Goal: Information Seeking & Learning: Understand process/instructions

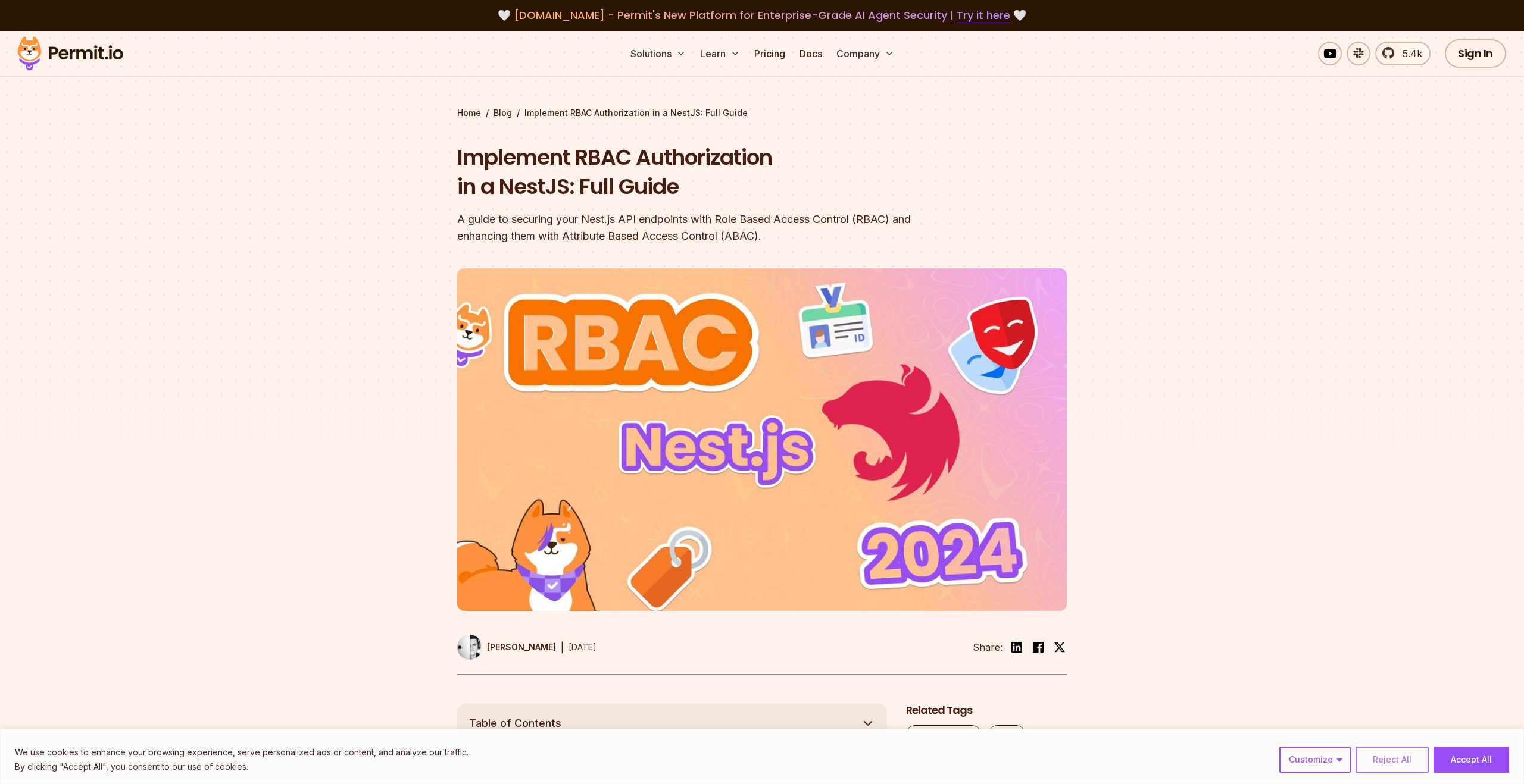
click at [1377, 763] on button "Reject All" at bounding box center [1392, 759] width 73 height 26
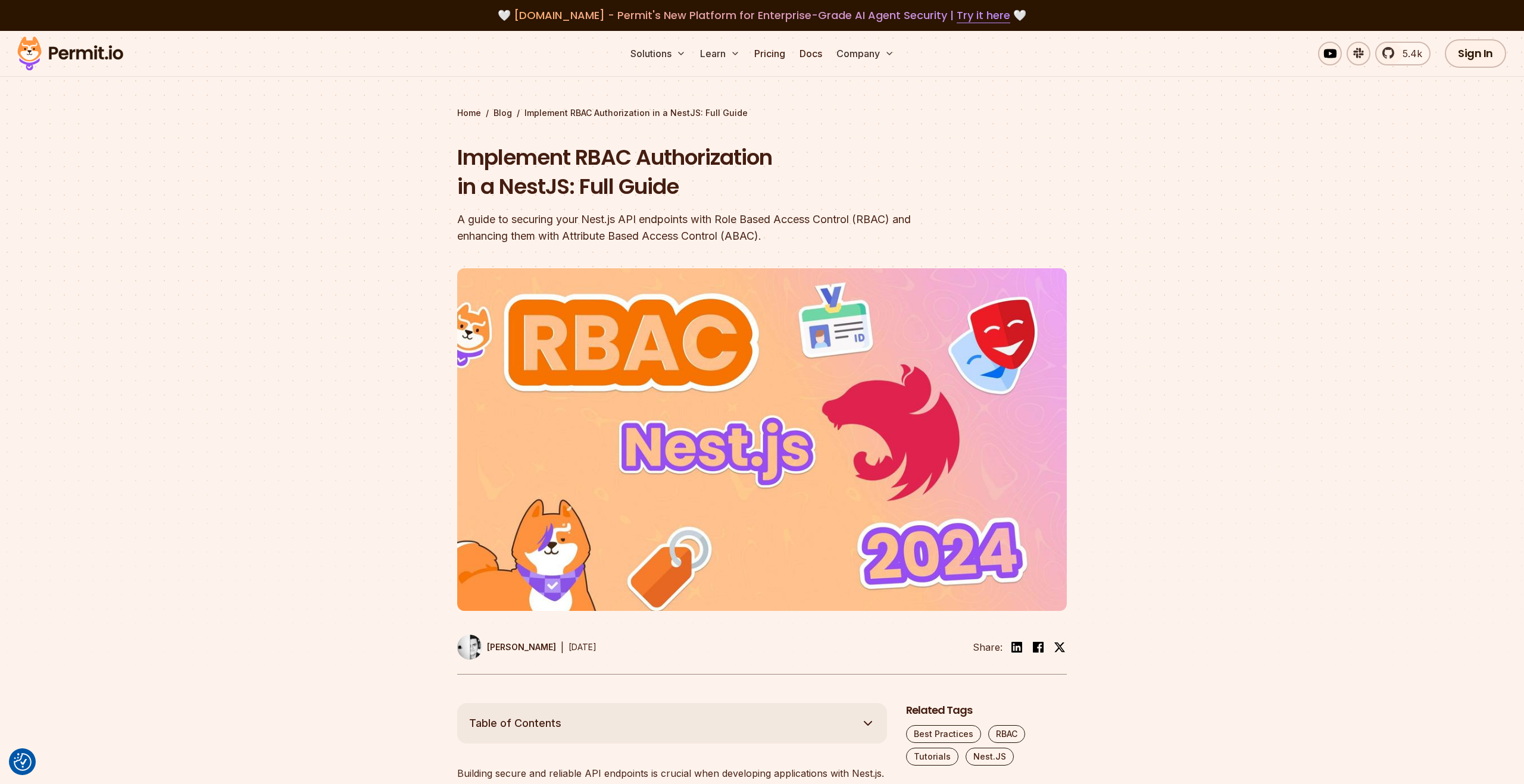
click at [668, 158] on h1 "Implement RBAC Authorization in a NestJS: Full Guide" at bounding box center [685, 172] width 457 height 59
drag, startPoint x: 462, startPoint y: 160, endPoint x: 701, endPoint y: 160, distance: 239.0
click at [701, 160] on h1 "Implement RBAC Authorization in a NestJS: Full Guide" at bounding box center [685, 172] width 457 height 59
click at [830, 197] on h1 "Implement RBAC Authorization in a NestJS: Full Guide" at bounding box center [685, 172] width 457 height 59
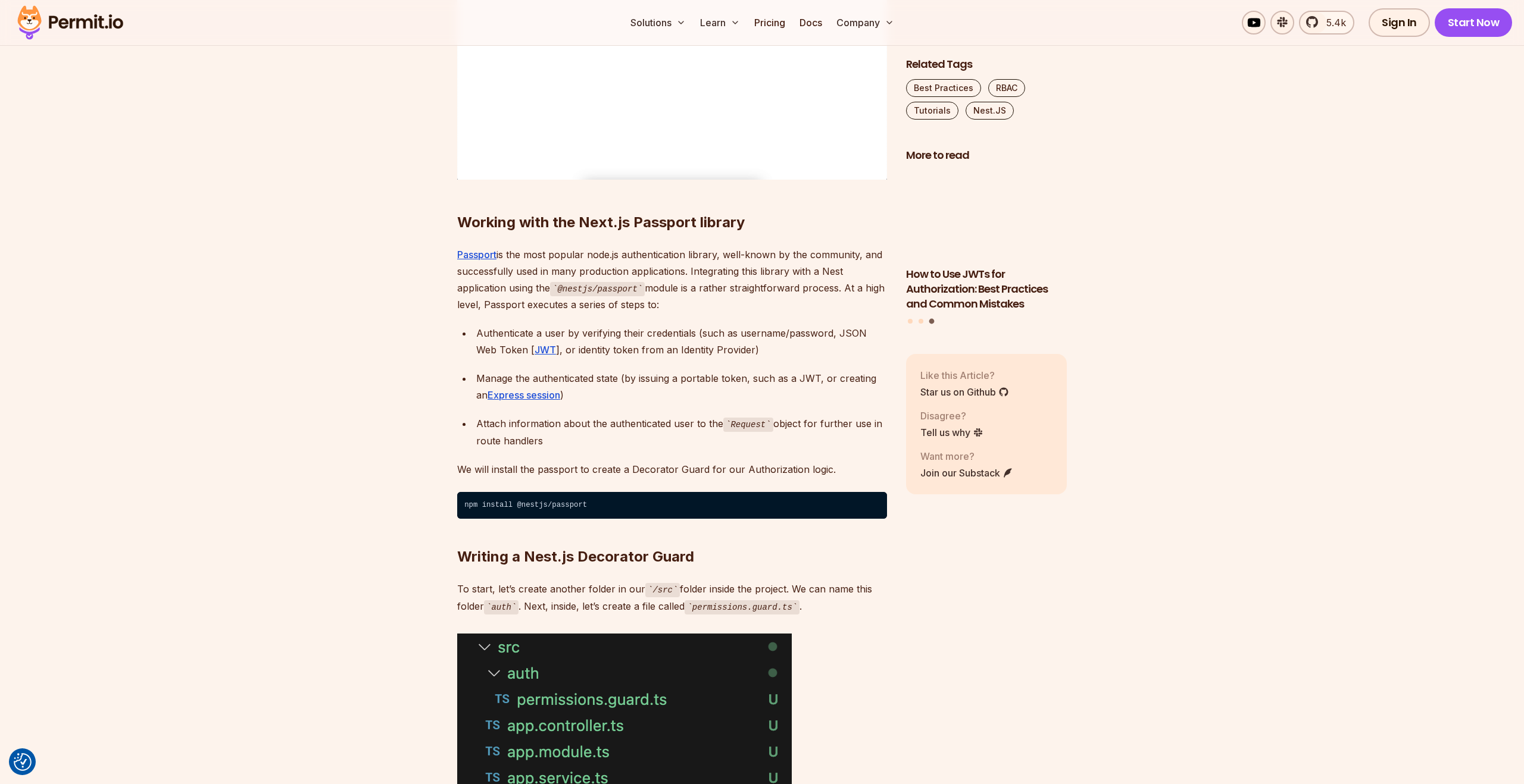
scroll to position [1757, 0]
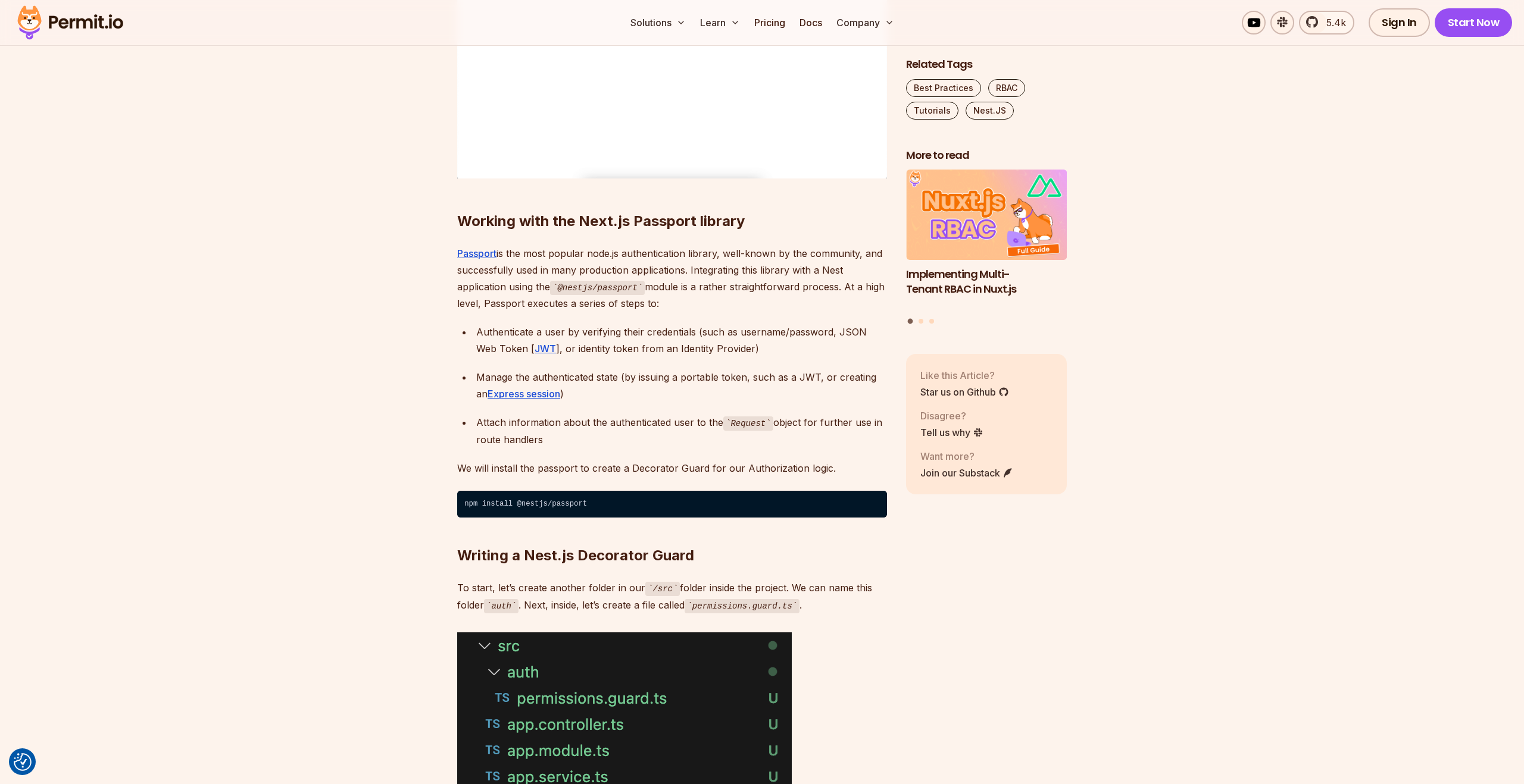
click at [644, 219] on h2 "Working with the Next.js Passport library" at bounding box center [671, 197] width 430 height 67
copy h2 "Passport"
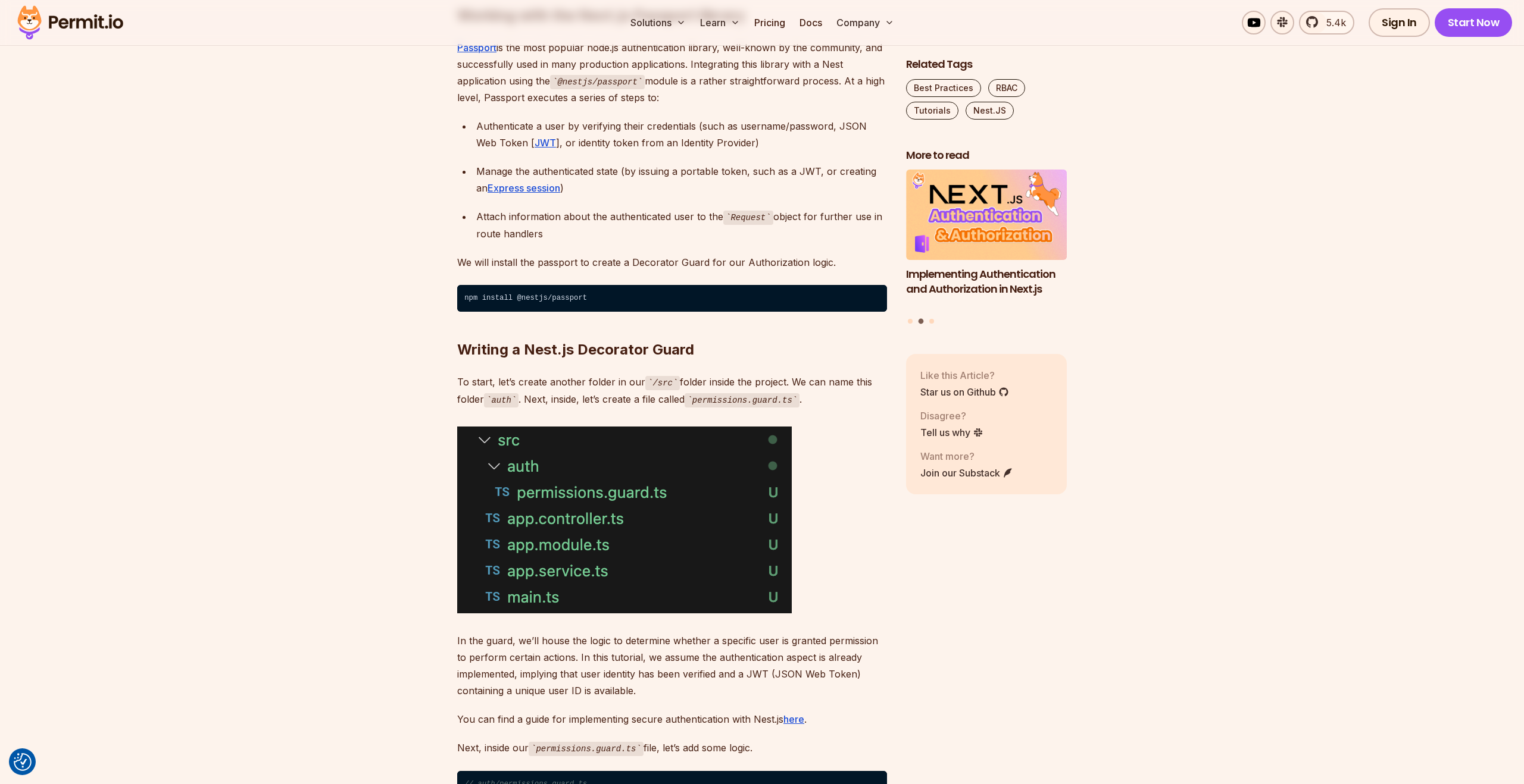
scroll to position [1965, 0]
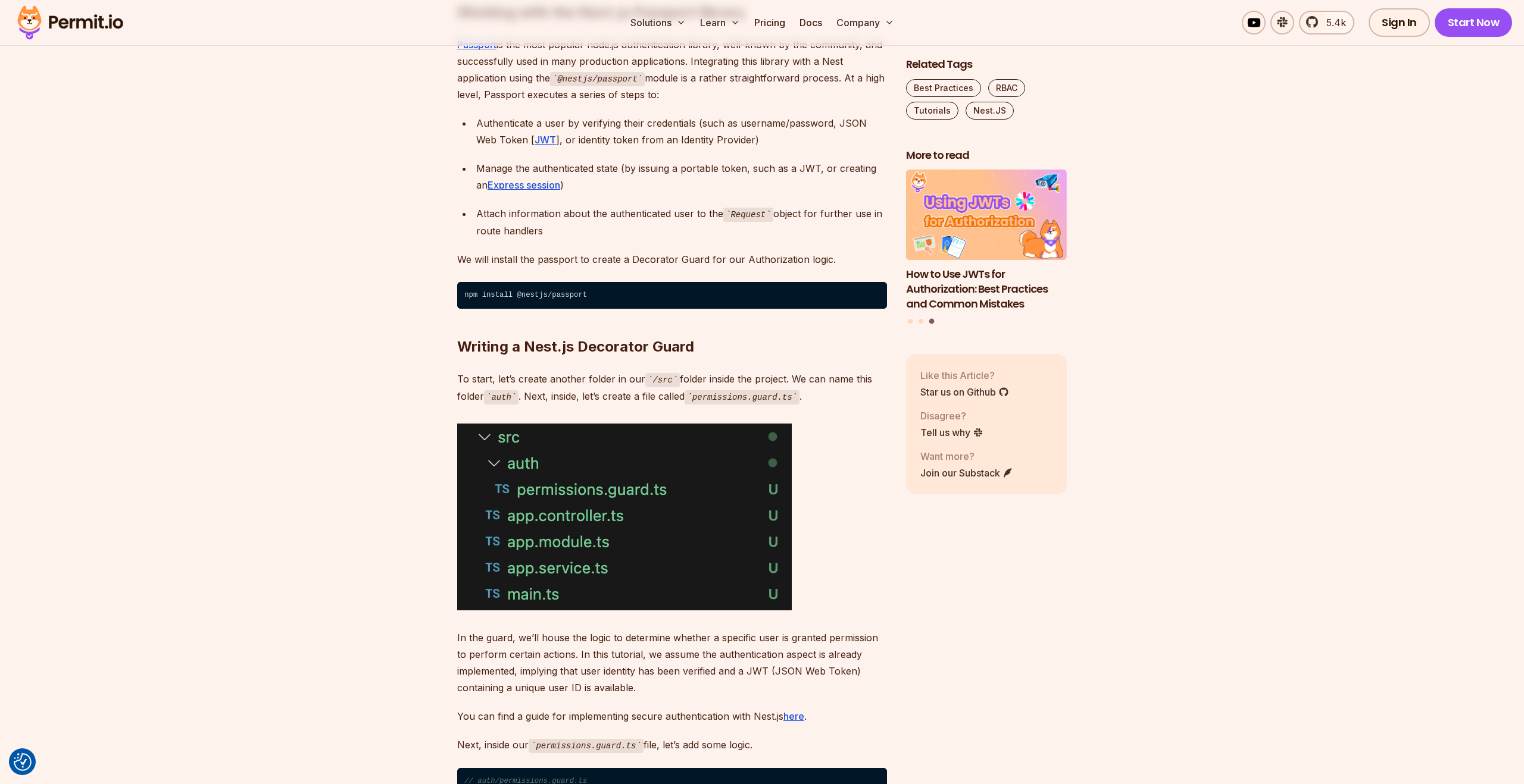
click at [462, 377] on p "To start, let’s create another folder in our /src folder inside the project. We…" at bounding box center [671, 387] width 430 height 34
click at [560, 286] on code "npm install @nestjs/passport" at bounding box center [671, 295] width 430 height 27
click at [589, 299] on h2 "Writing a Nest.js Decorator Guard" at bounding box center [671, 323] width 430 height 67
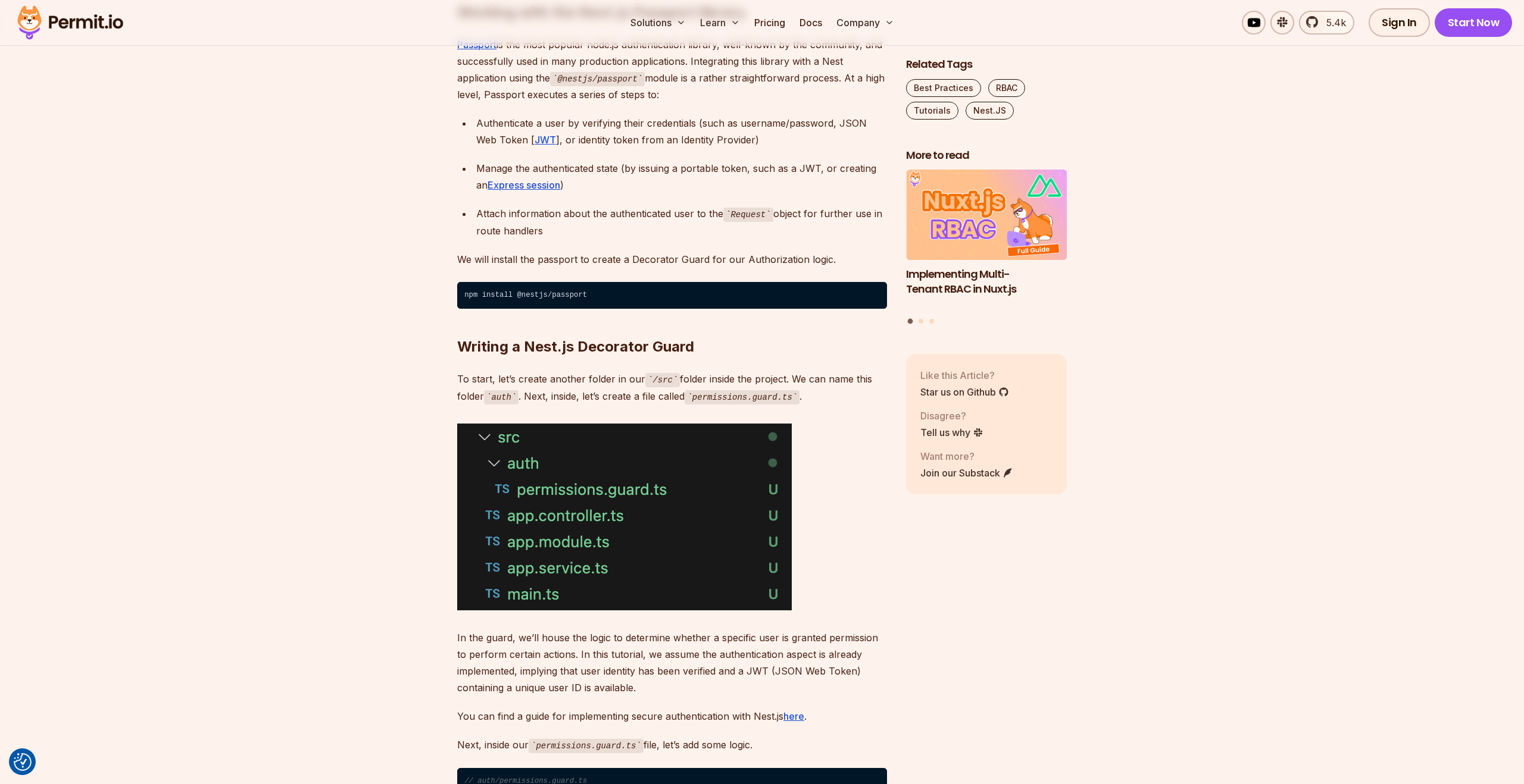
click at [574, 294] on code "npm install @nestjs/passport" at bounding box center [671, 295] width 430 height 27
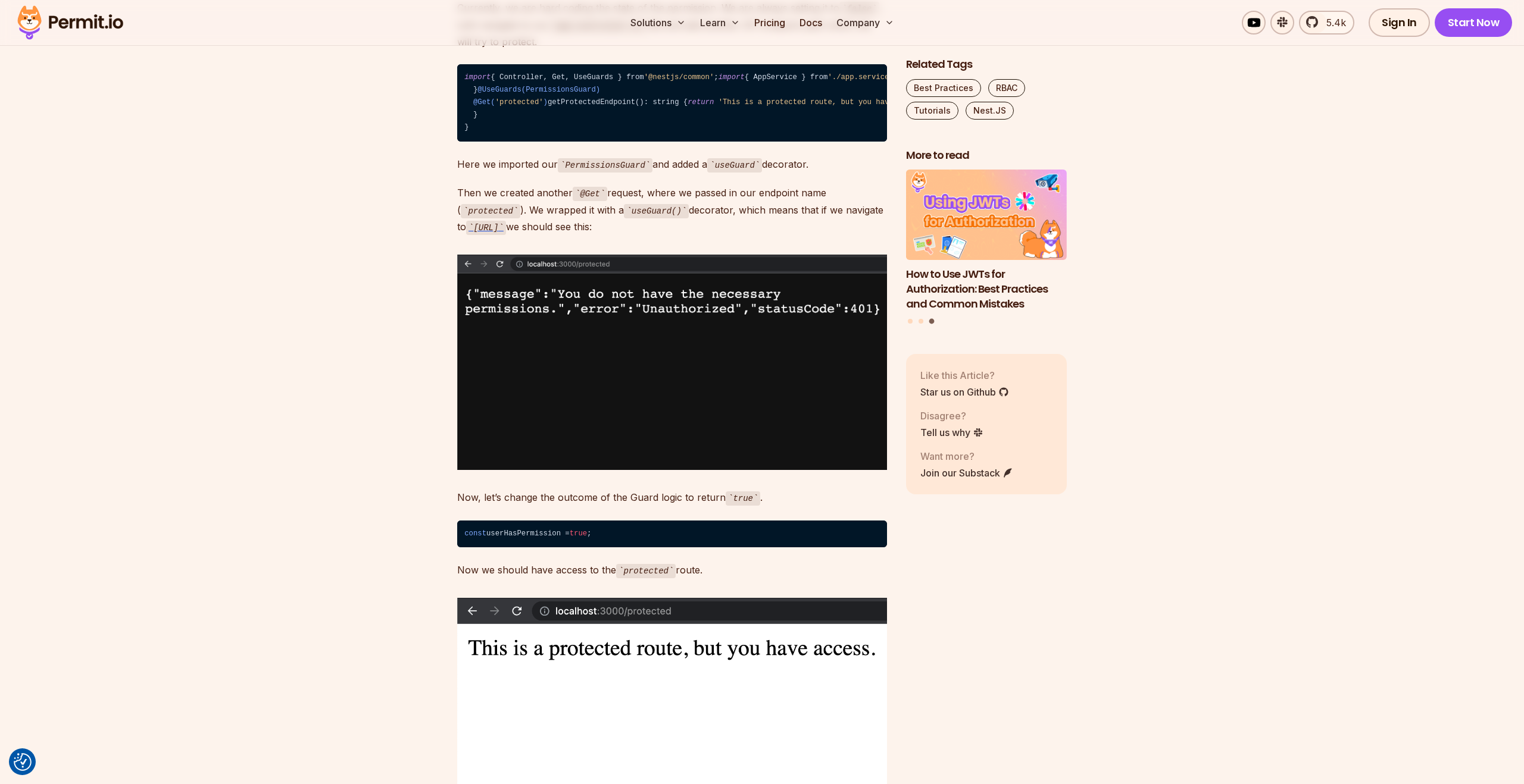
scroll to position [2933, 0]
